Goal: Register for event/course

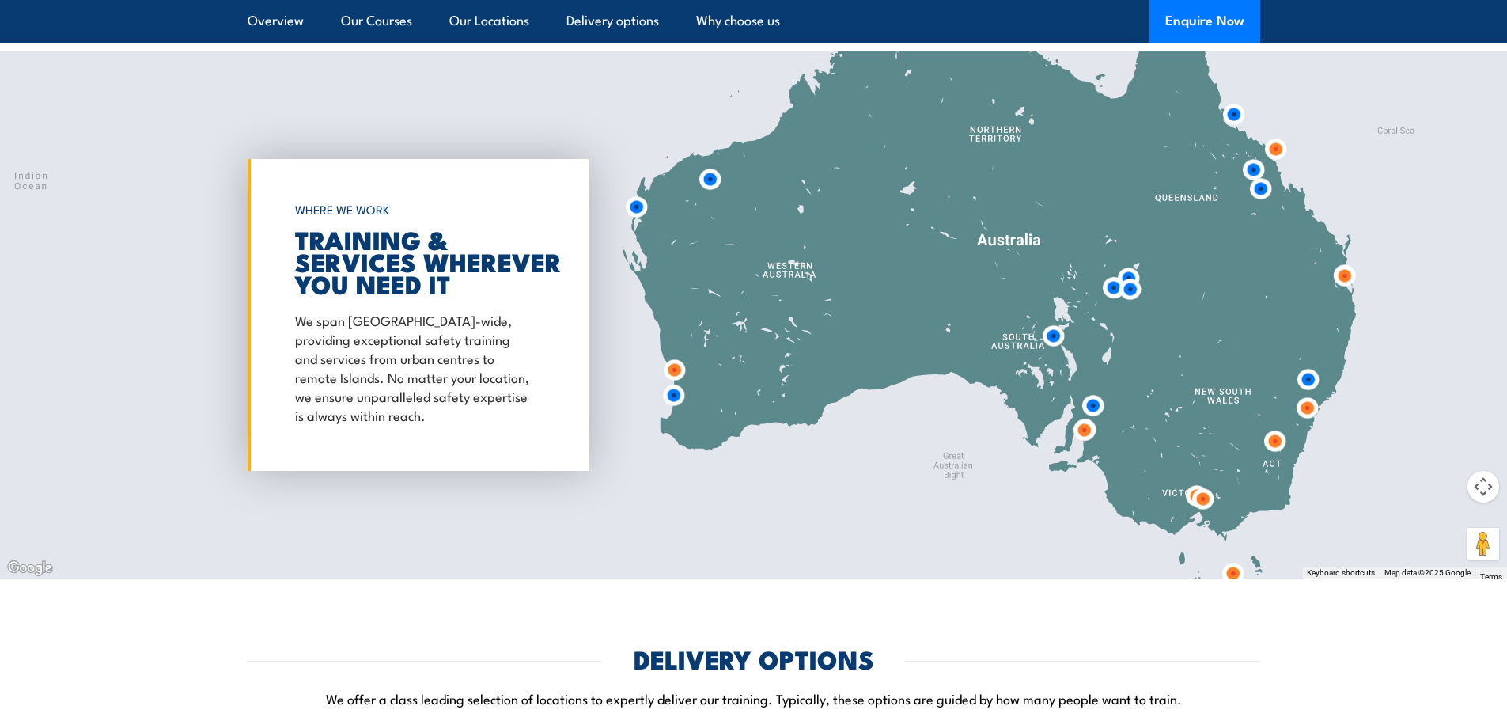
scroll to position [2610, 0]
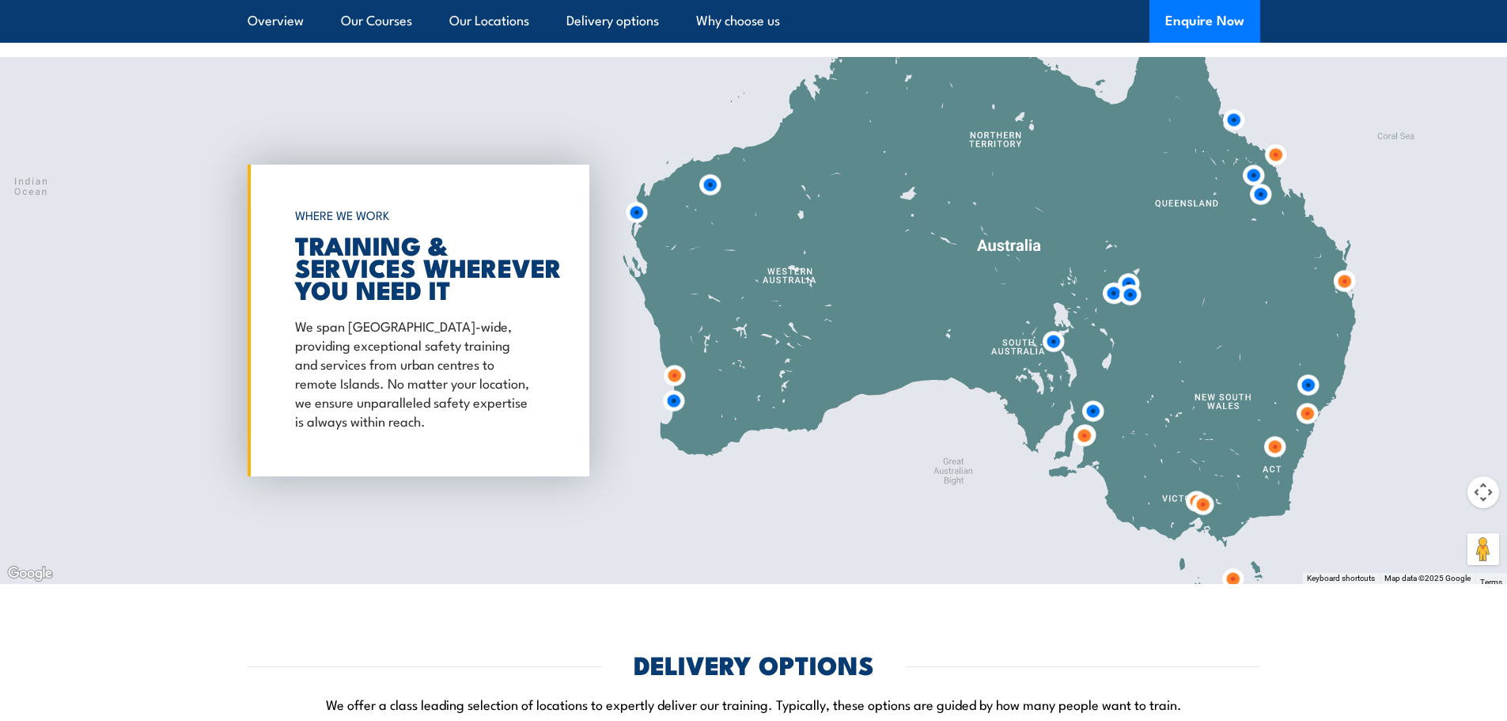
click at [1343, 267] on img at bounding box center [1344, 281] width 29 height 29
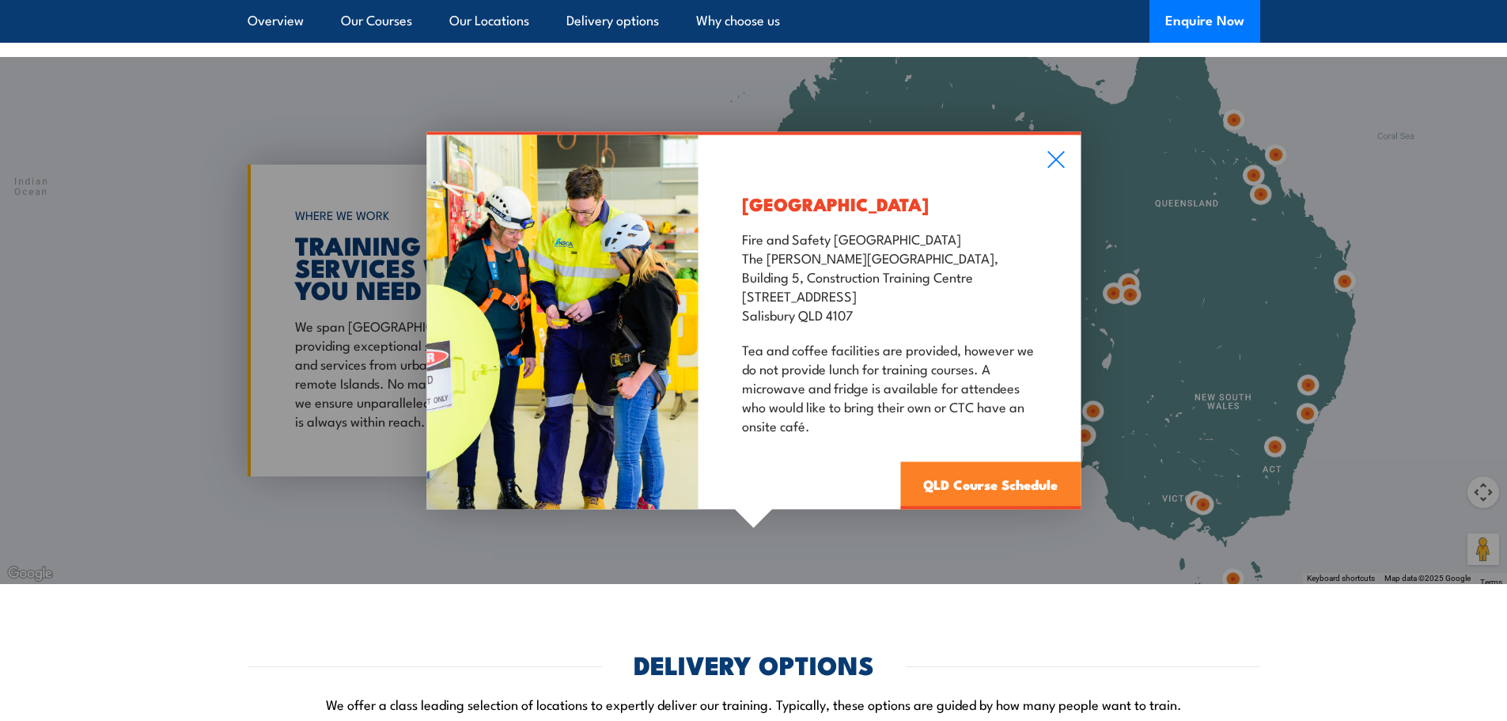
click at [956, 467] on link "QLD Course Schedule" at bounding box center [990, 485] width 180 height 47
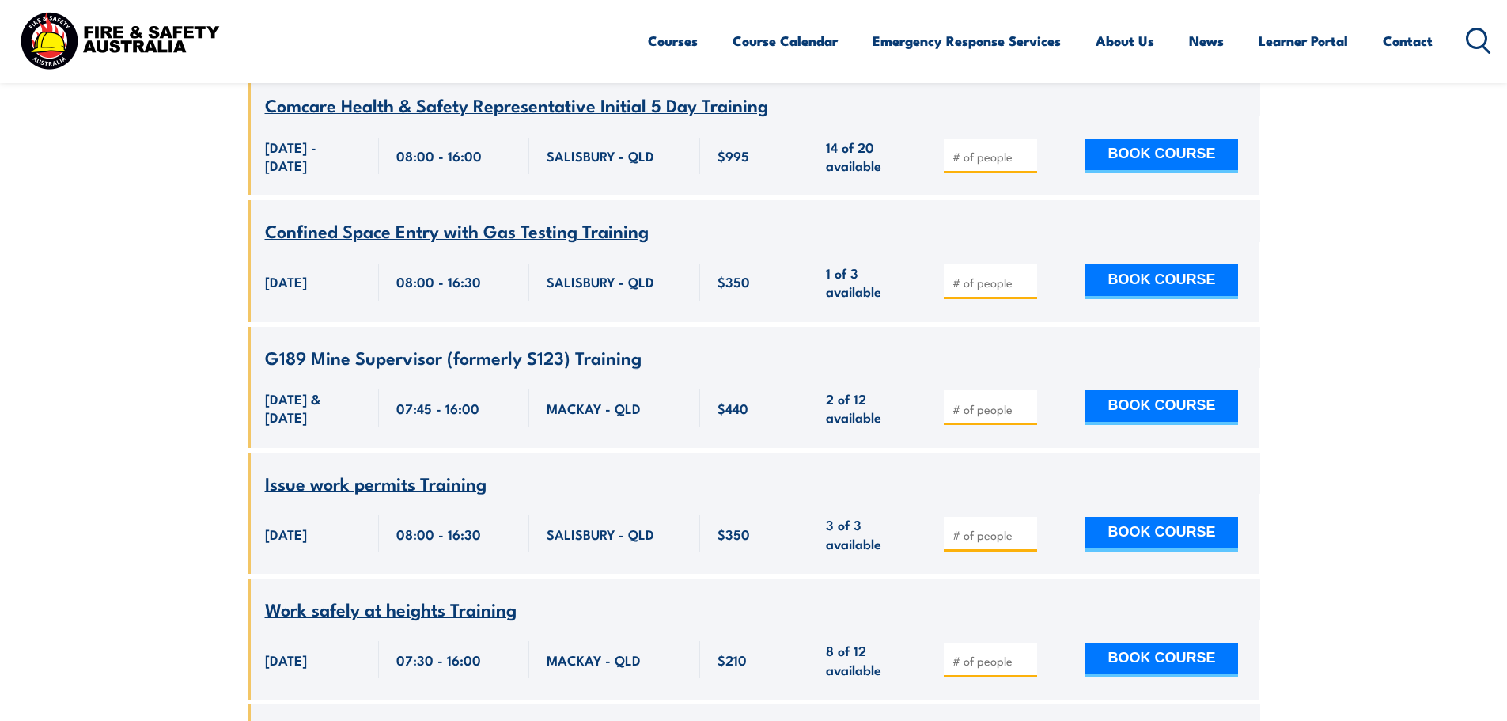
scroll to position [1392, 0]
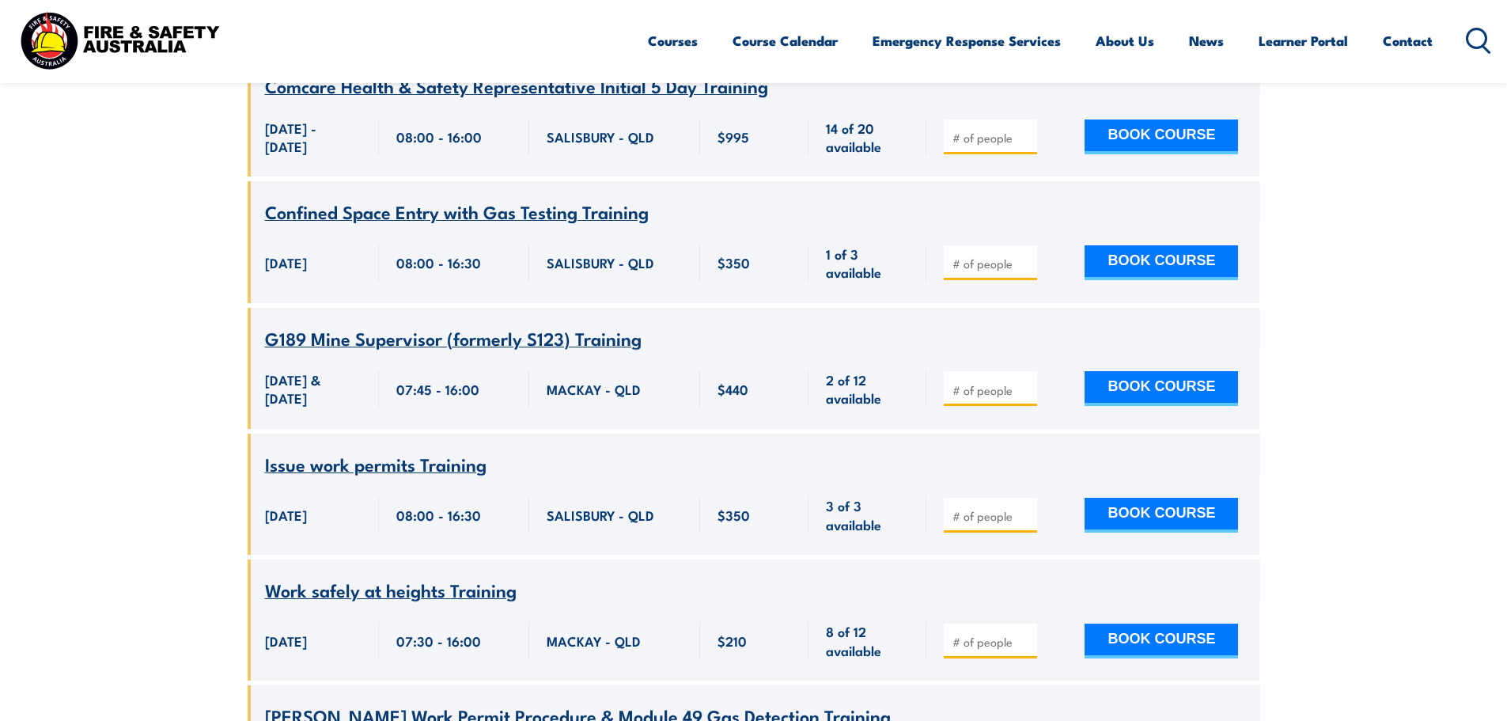
click at [402, 576] on span "Work safely at heights Training" at bounding box center [391, 589] width 252 height 27
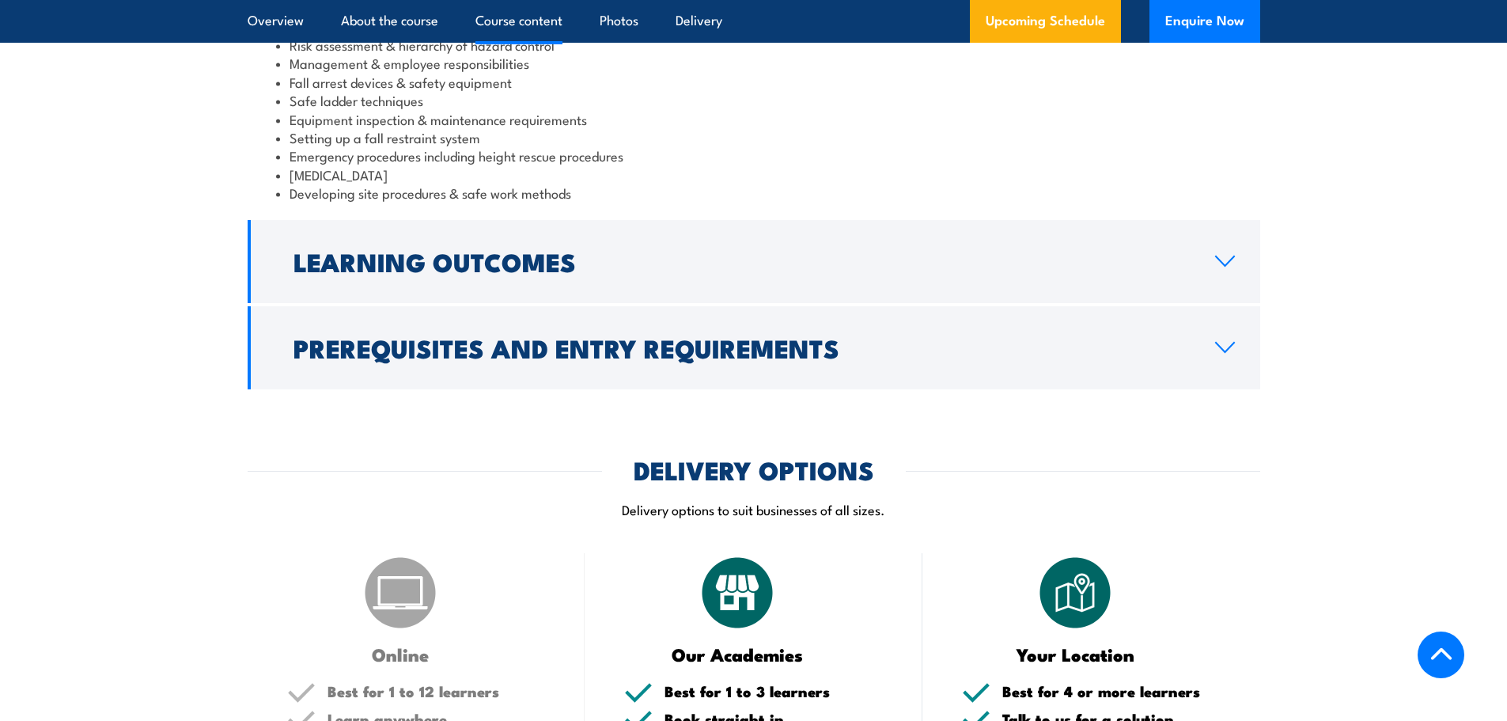
scroll to position [1160, 0]
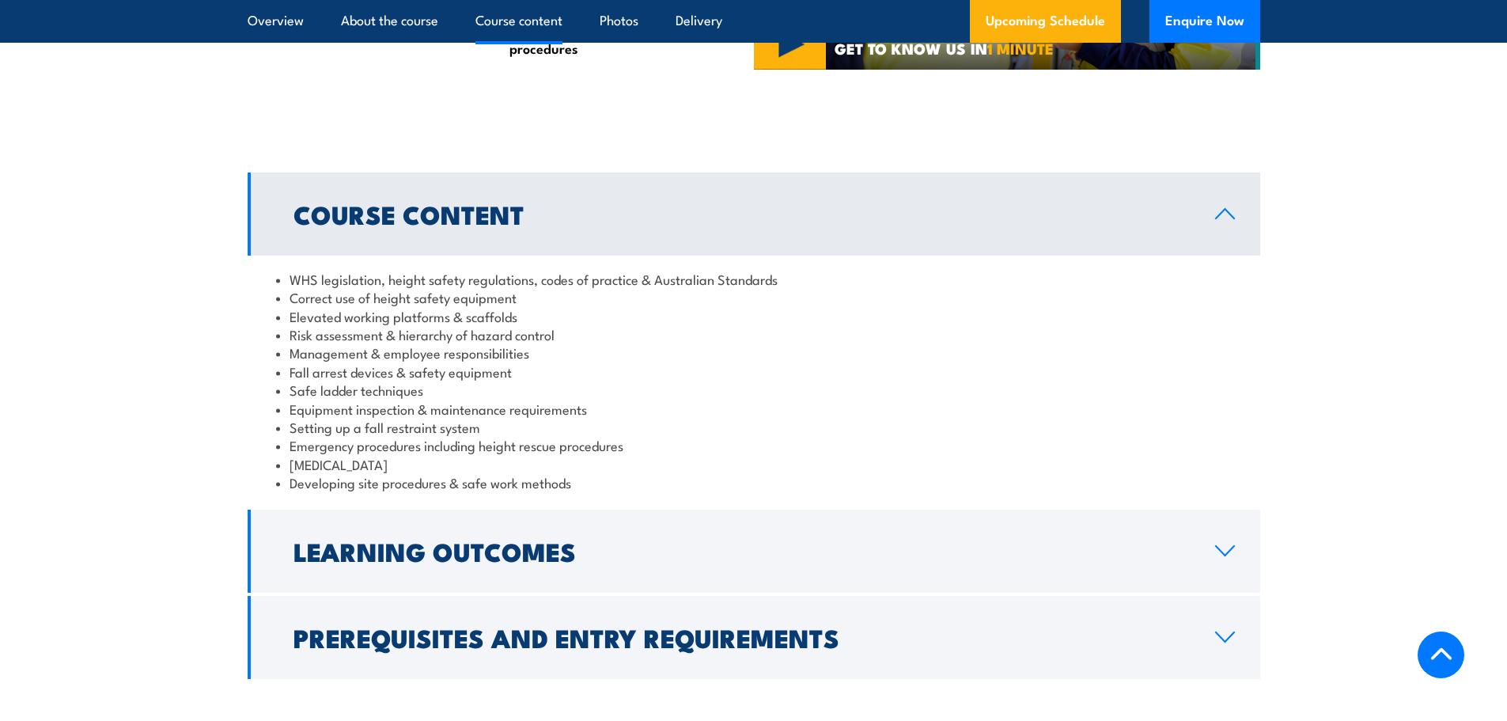
click at [734, 452] on li "Emergency procedures including height rescue procedures" at bounding box center [754, 445] width 956 height 18
click at [636, 479] on li "Developing site procedures & safe work methods" at bounding box center [754, 482] width 956 height 18
